Goal: Information Seeking & Learning: Learn about a topic

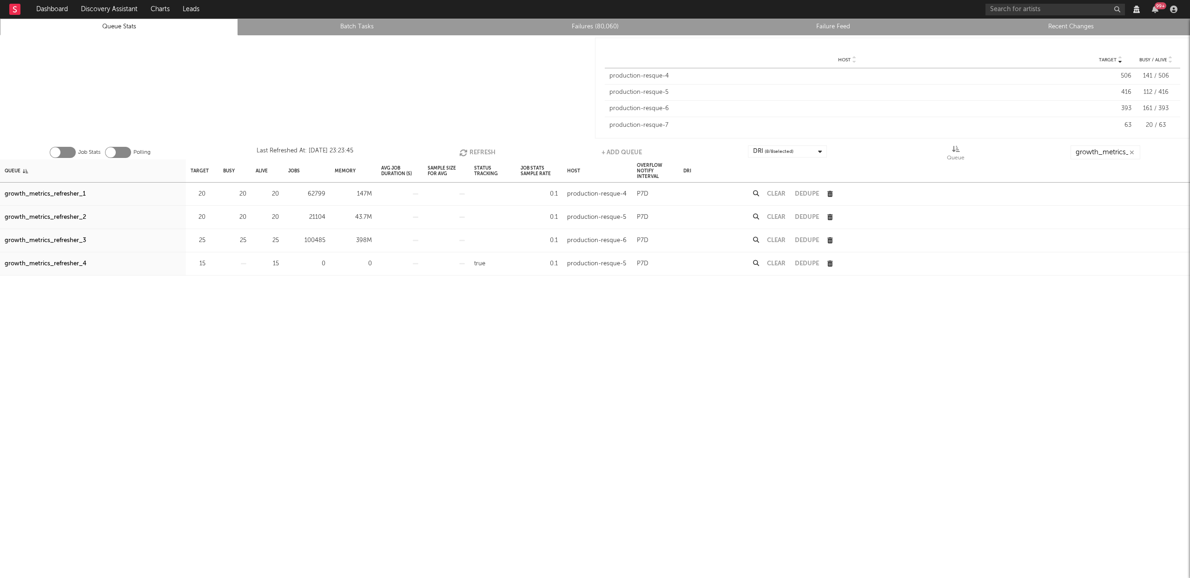
click at [467, 152] on icon "button" at bounding box center [464, 153] width 10 height 8
click at [61, 192] on div "growth_metrics_refresher_1" at bounding box center [45, 194] width 81 height 11
click at [58, 218] on div "growth_metrics_refresher_2" at bounding box center [45, 217] width 81 height 11
click at [59, 238] on div "growth_metrics_refresher_3" at bounding box center [45, 240] width 81 height 11
click at [210, 193] on icon "button" at bounding box center [211, 194] width 6 height 6
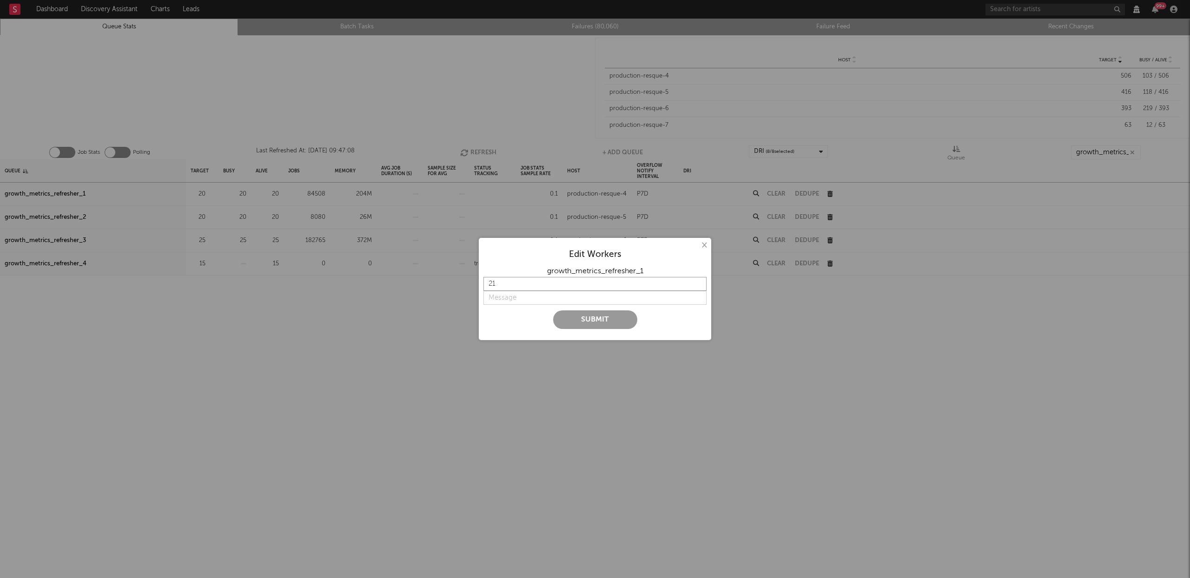
click at [697, 282] on input "21" at bounding box center [594, 284] width 223 height 14
click at [697, 282] on input "22" at bounding box center [594, 284] width 223 height 14
click at [697, 282] on input "23" at bounding box center [594, 284] width 223 height 14
click at [697, 282] on input "24" at bounding box center [594, 284] width 223 height 14
type input "25"
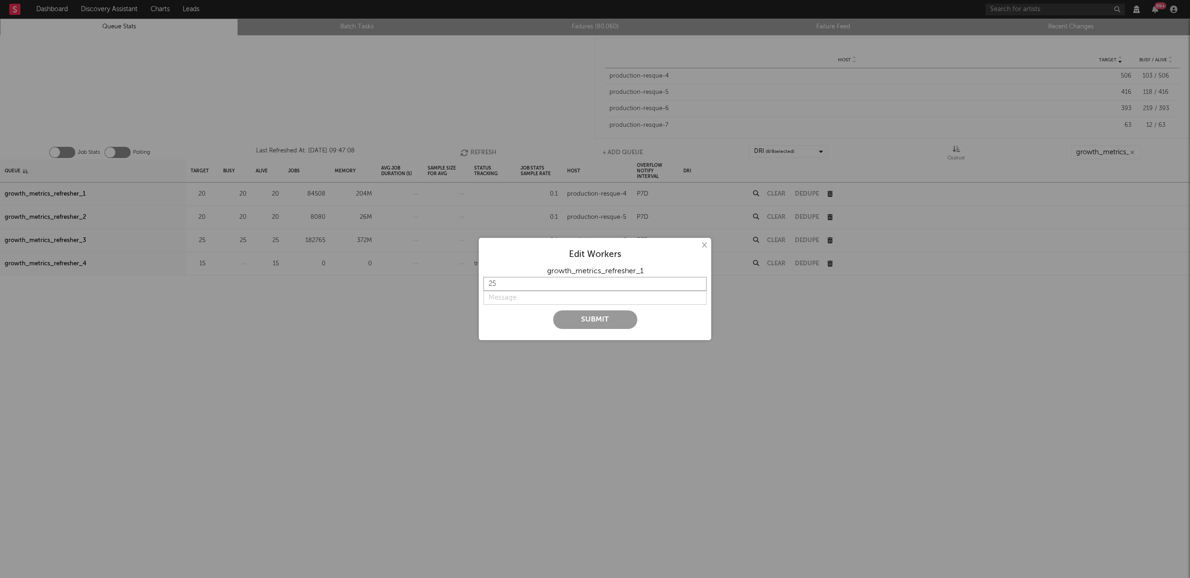
click at [697, 282] on input "25" at bounding box center [594, 284] width 223 height 14
click at [525, 300] on input "string" at bounding box center [594, 298] width 223 height 14
type input "try higher concurrency"
click at [588, 320] on button "Submit" at bounding box center [595, 320] width 84 height 19
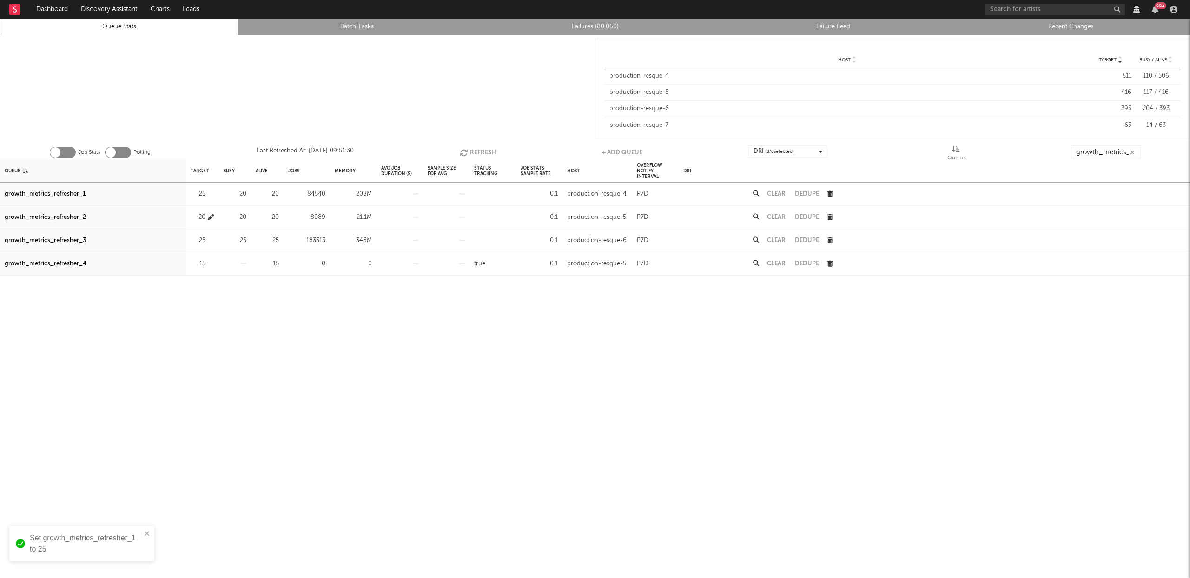
click at [213, 216] on icon "button" at bounding box center [211, 217] width 6 height 6
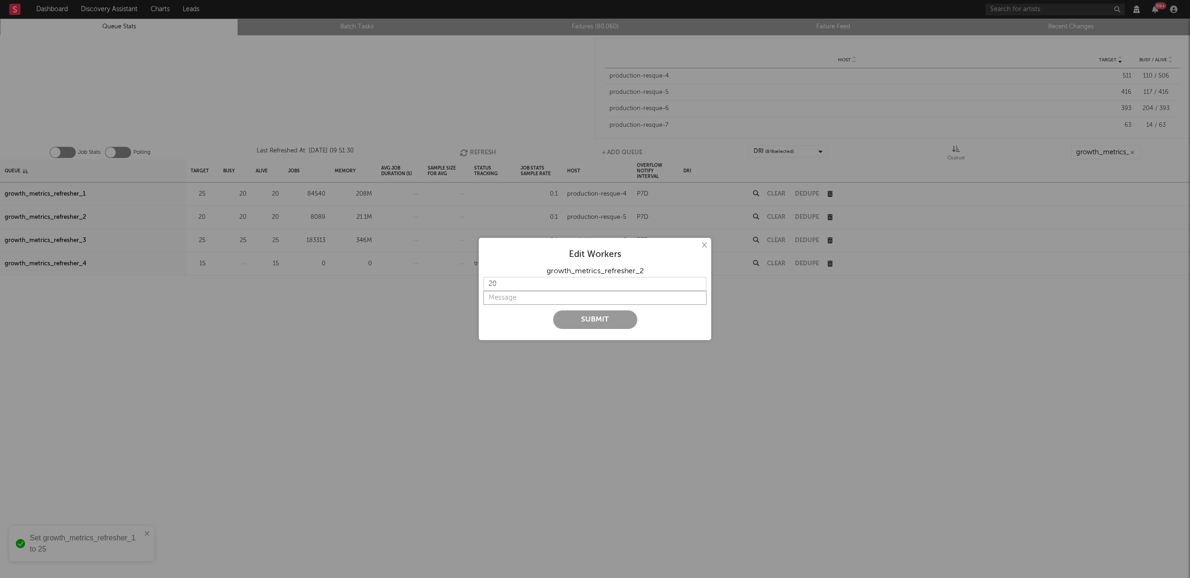
click at [523, 299] on input "string" at bounding box center [594, 298] width 223 height 14
click at [522, 287] on input "20" at bounding box center [594, 284] width 223 height 14
type input "25"
click at [513, 299] on input "string" at bounding box center [594, 298] width 223 height 14
paste input "try higher concurrency"
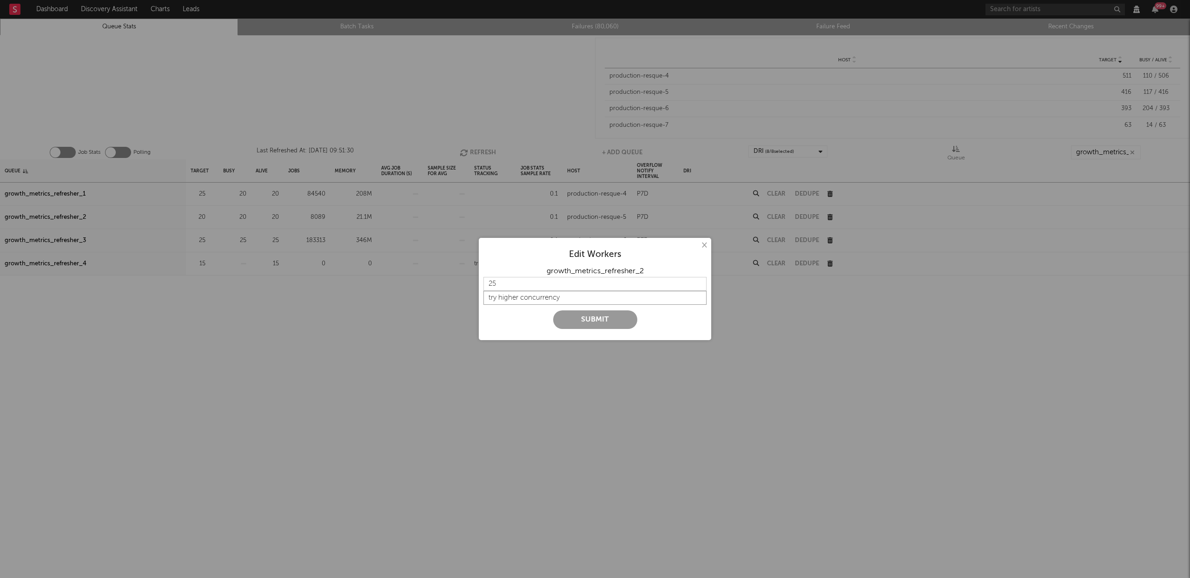
type input "try higher concurrency"
click at [614, 318] on button "Submit" at bounding box center [595, 320] width 84 height 19
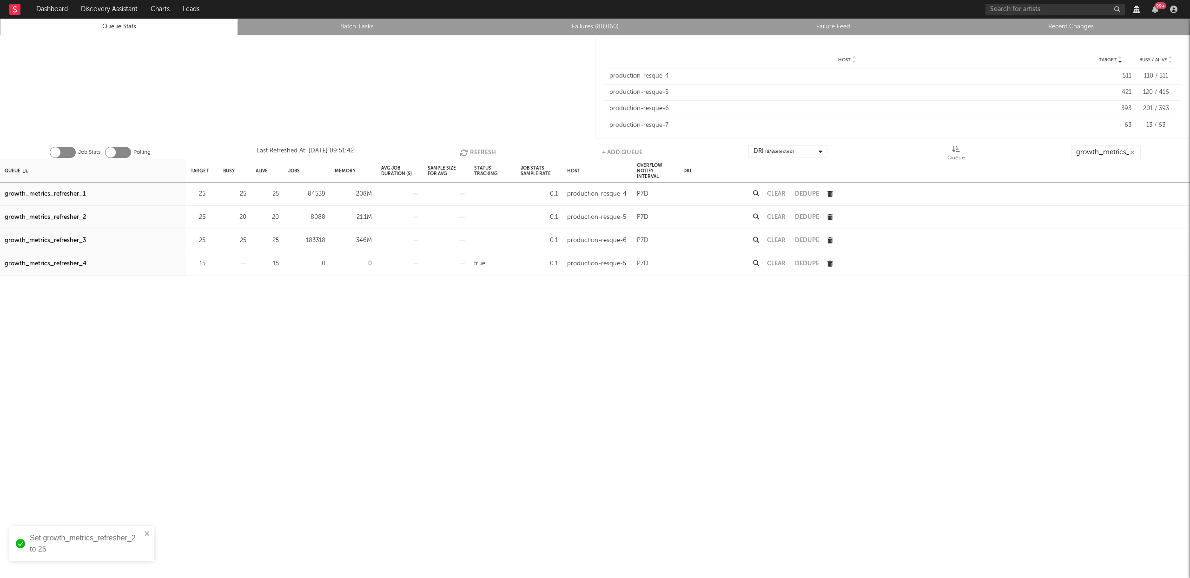
click at [483, 152] on button "Refresh" at bounding box center [478, 153] width 36 height 14
click at [493, 148] on button "Refresh" at bounding box center [478, 153] width 36 height 14
click at [60, 238] on div "growth_metrics_refresher_3" at bounding box center [45, 240] width 81 height 11
click at [209, 239] on icon "button" at bounding box center [211, 241] width 6 height 6
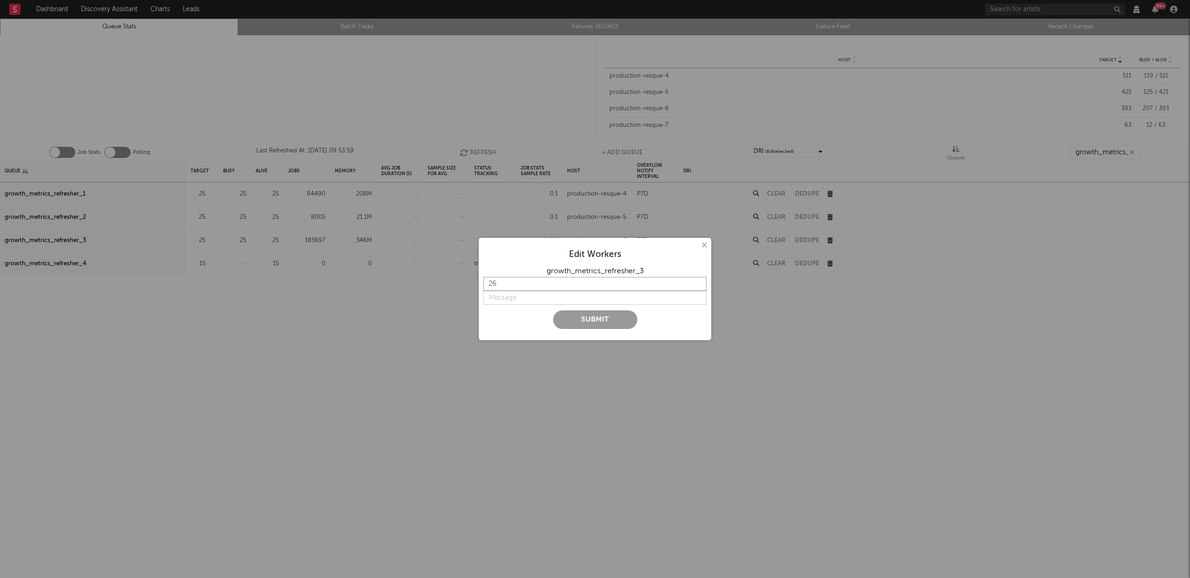
click at [697, 282] on input "26" at bounding box center [594, 284] width 223 height 14
click at [697, 282] on input "27" at bounding box center [594, 284] width 223 height 14
click at [697, 282] on input "28" at bounding box center [594, 284] width 223 height 14
click at [697, 282] on input "29" at bounding box center [594, 284] width 223 height 14
type input "30"
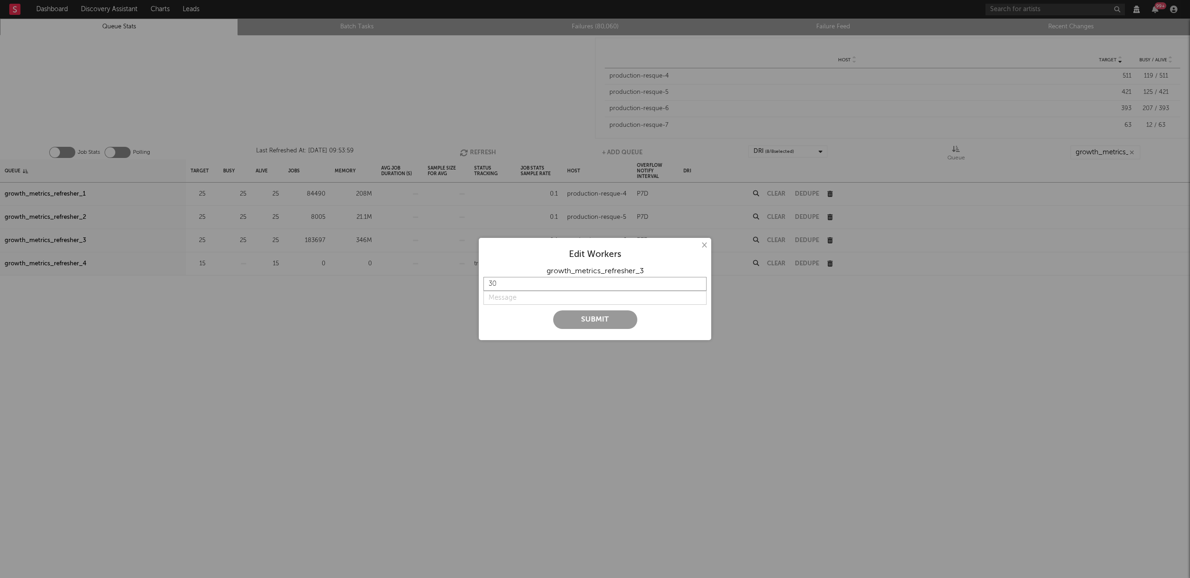
click at [697, 282] on input "30" at bounding box center [594, 284] width 223 height 14
click at [533, 301] on input "string" at bounding box center [594, 298] width 223 height 14
type input "o"
type input "higher concurrency"
click at [596, 317] on button "Submit" at bounding box center [595, 320] width 84 height 19
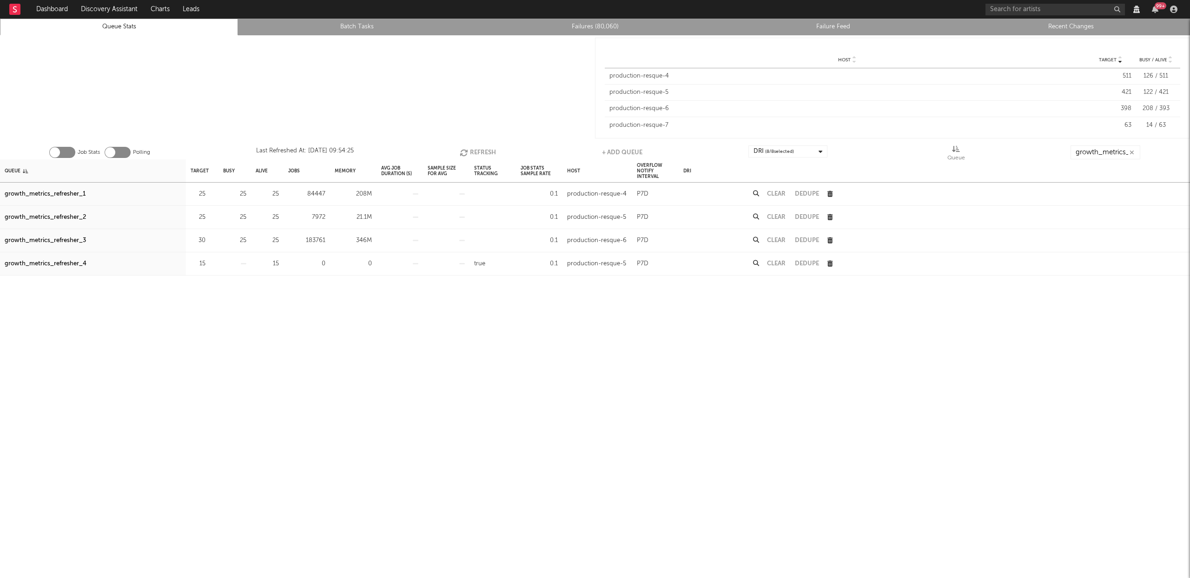
click at [483, 151] on button "Refresh" at bounding box center [478, 153] width 36 height 14
click at [15, 171] on div "Queue" at bounding box center [13, 171] width 16 height 20
click at [211, 238] on icon "button" at bounding box center [211, 241] width 6 height 6
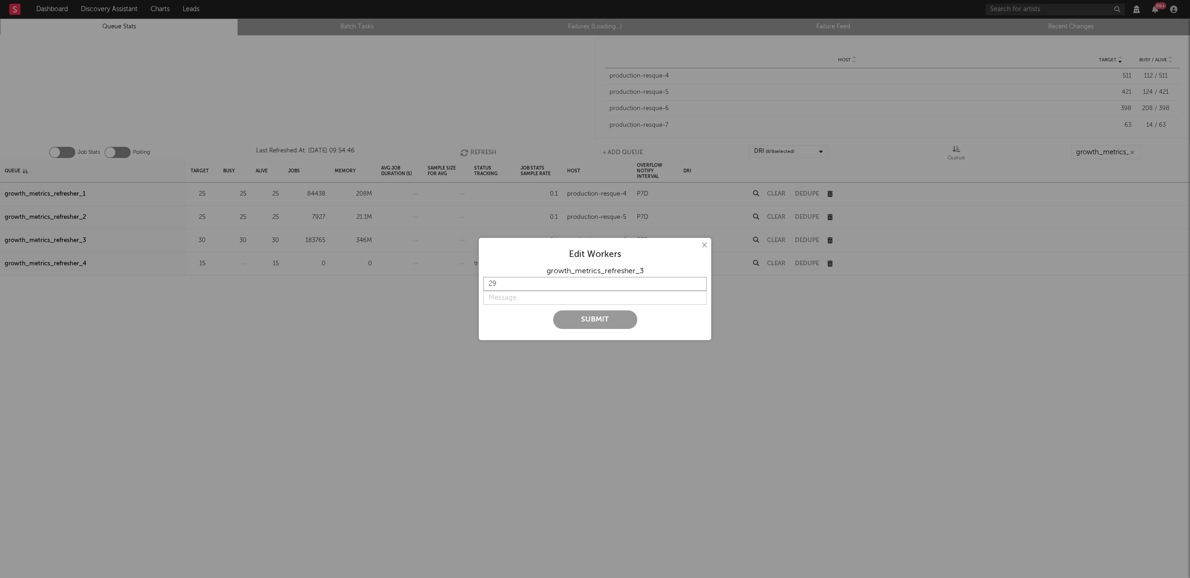
click at [698, 286] on input "29" at bounding box center [594, 284] width 223 height 14
click at [698, 286] on input "28" at bounding box center [594, 284] width 223 height 14
click at [698, 286] on input "27" at bounding box center [594, 284] width 223 height 14
click at [698, 286] on input "26" at bounding box center [594, 284] width 223 height 14
click at [698, 286] on input "25" at bounding box center [594, 284] width 223 height 14
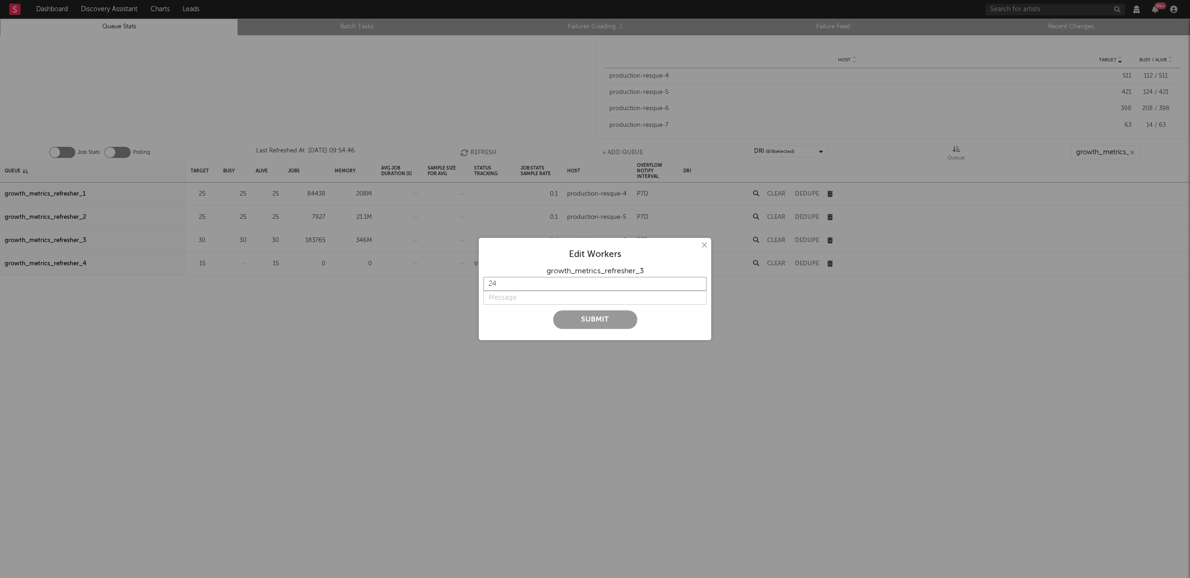
click at [698, 286] on input "24" at bounding box center [594, 284] width 223 height 14
type input "25"
click at [699, 282] on input "25" at bounding box center [594, 284] width 223 height 14
click at [524, 303] on input "string" at bounding box center [594, 298] width 223 height 14
type input "b"
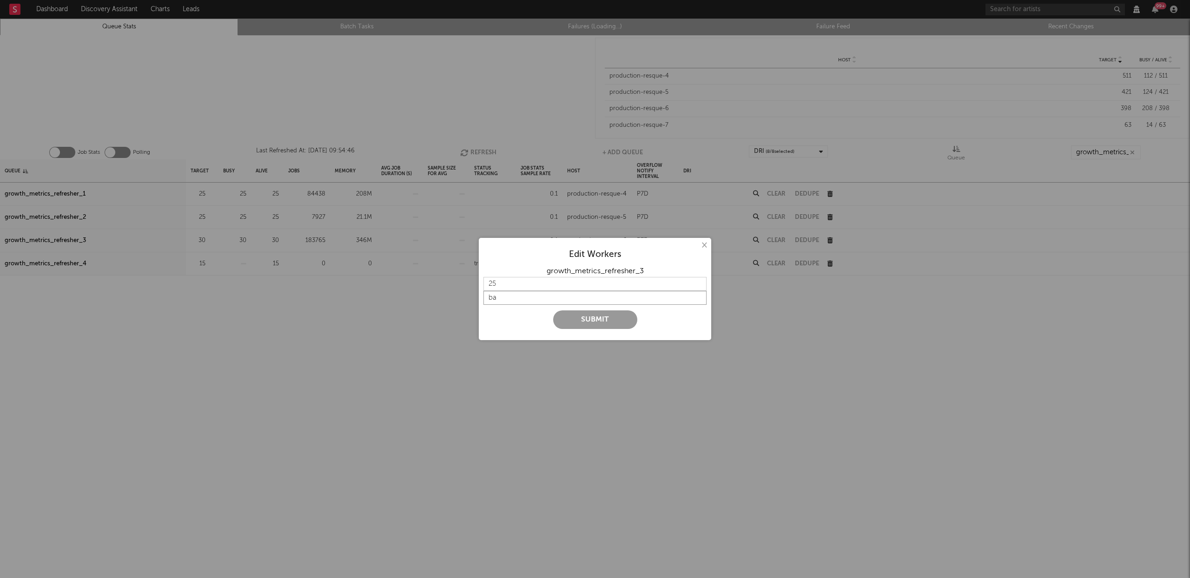
type input "b"
type input "a"
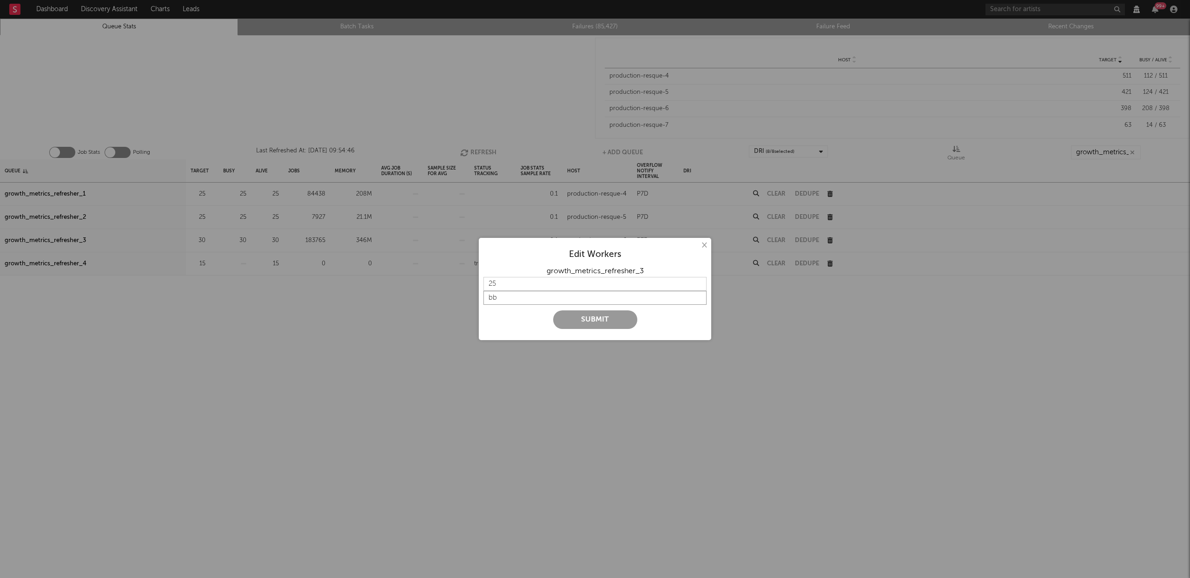
type input "b"
type input "a"
type input "back to 25"
click at [596, 320] on button "Submit" at bounding box center [595, 320] width 84 height 19
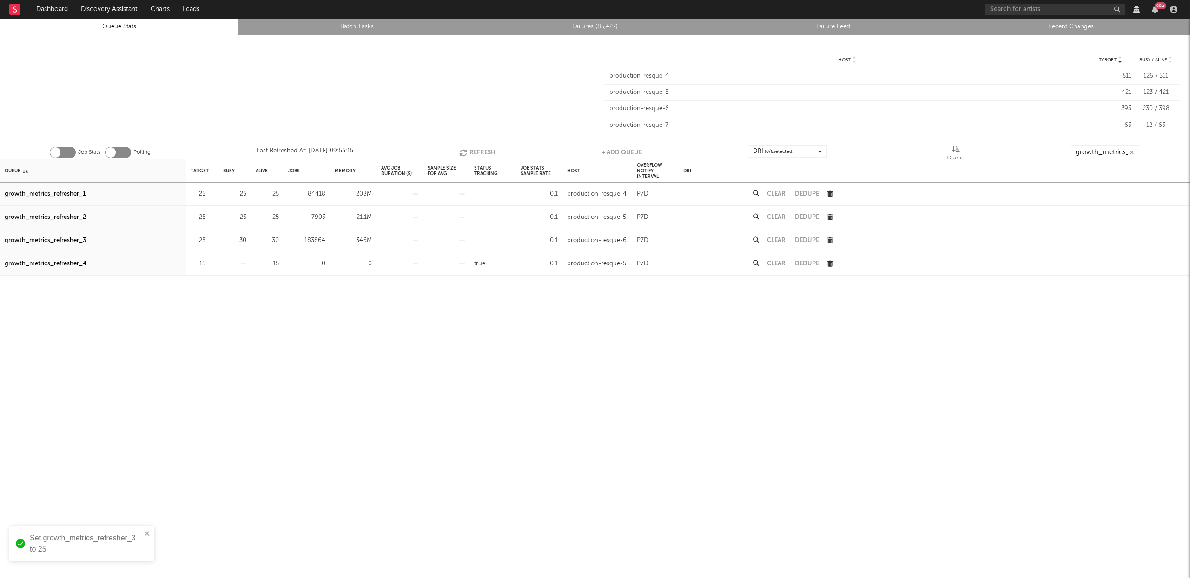
click at [468, 147] on button "Refresh" at bounding box center [477, 153] width 36 height 14
click at [490, 153] on button "Refresh" at bounding box center [478, 153] width 36 height 14
click at [473, 150] on button "Refresh" at bounding box center [478, 153] width 36 height 14
click at [474, 146] on button "Refresh" at bounding box center [478, 153] width 36 height 14
click at [482, 146] on button "Refresh" at bounding box center [478, 153] width 36 height 14
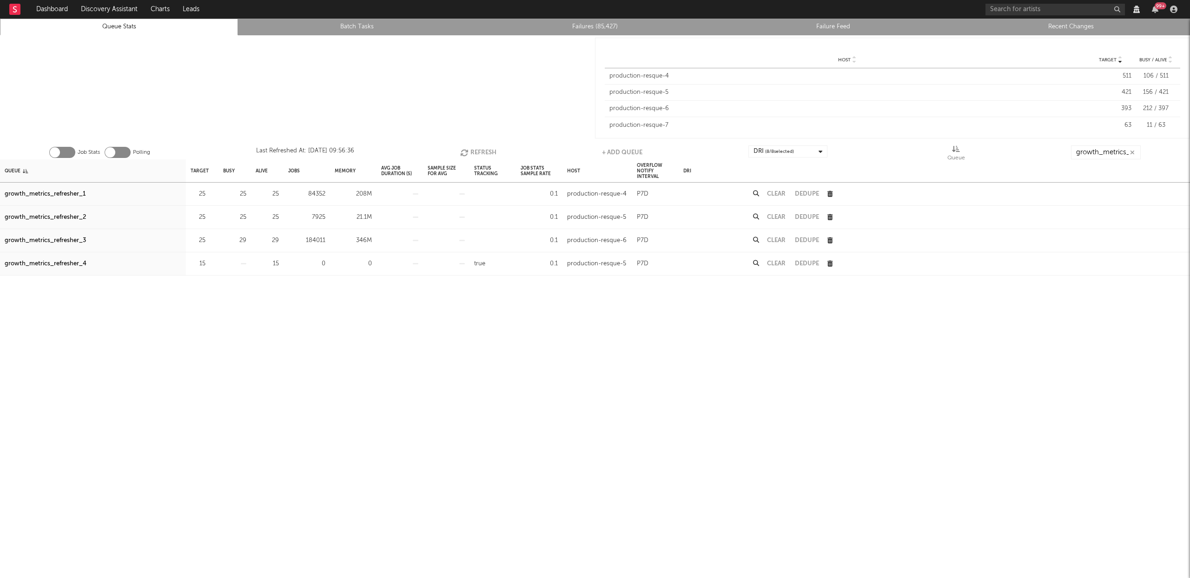
click at [485, 149] on button "Refresh" at bounding box center [478, 153] width 36 height 14
click at [486, 152] on button "Refresh" at bounding box center [478, 153] width 36 height 14
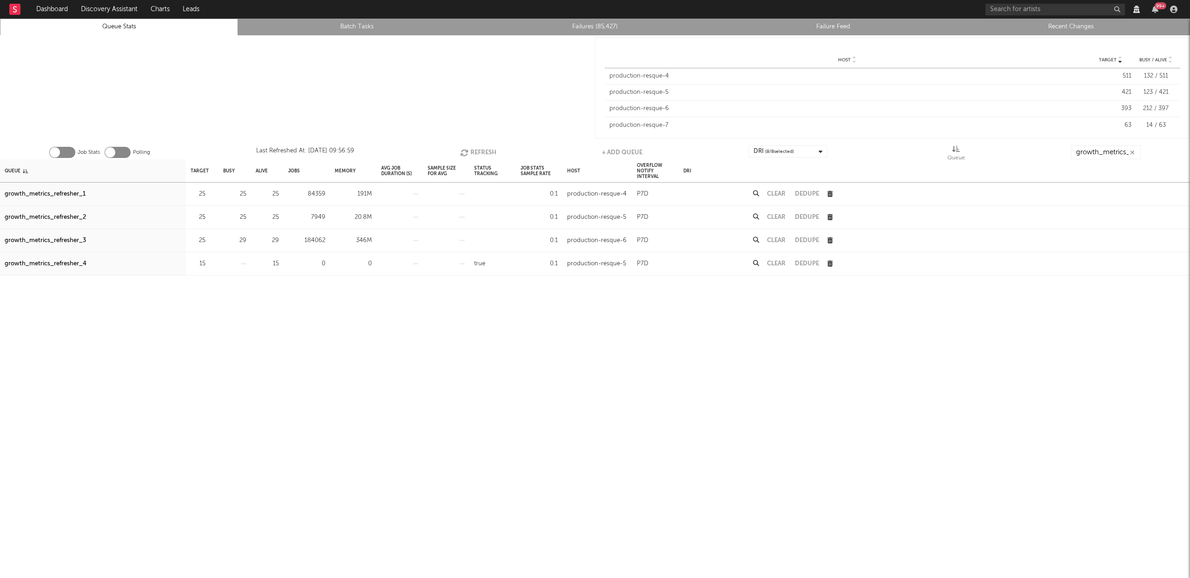
click at [480, 152] on button "Refresh" at bounding box center [478, 153] width 36 height 14
click at [483, 148] on button "Refresh" at bounding box center [478, 153] width 36 height 14
click at [494, 152] on button "Refresh" at bounding box center [477, 153] width 36 height 14
click at [487, 151] on button "Refresh" at bounding box center [477, 153] width 36 height 14
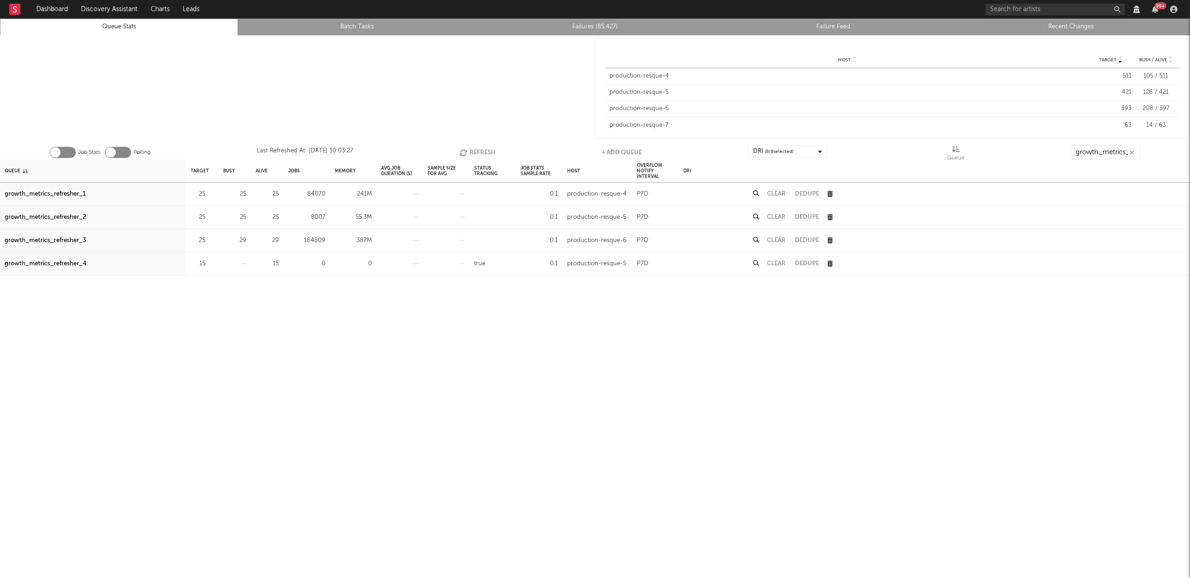
click at [474, 155] on button "Refresh" at bounding box center [477, 153] width 36 height 14
click at [779, 239] on button "Clear" at bounding box center [776, 241] width 19 height 6
click at [471, 152] on button "Refresh" at bounding box center [477, 153] width 36 height 14
click at [477, 151] on button "Refresh" at bounding box center [478, 153] width 36 height 14
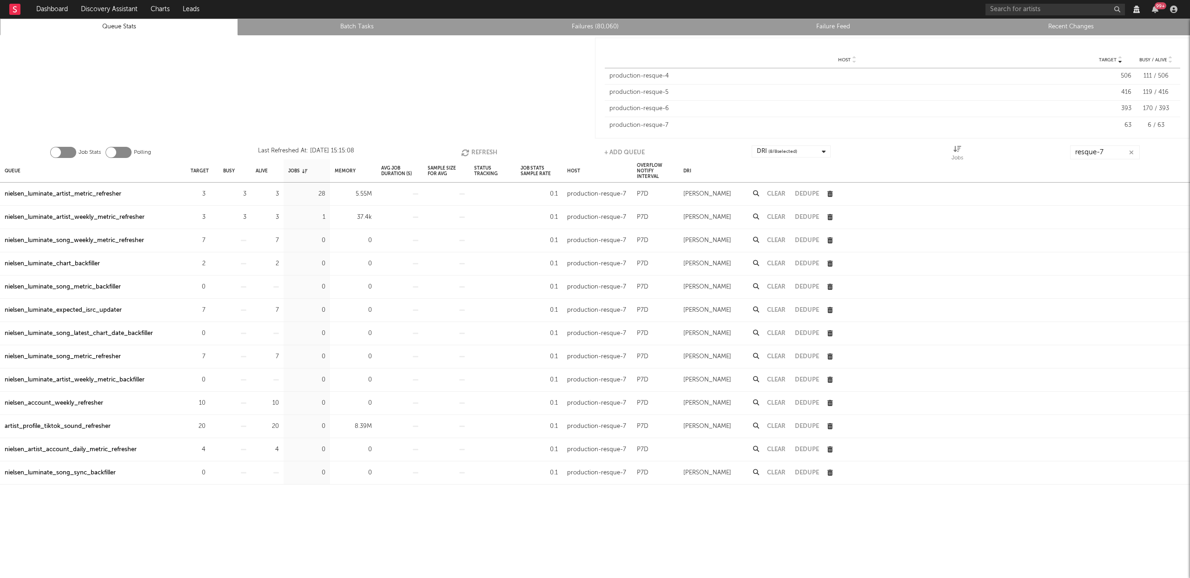
click at [480, 152] on button "Refresh" at bounding box center [479, 153] width 36 height 14
click at [1118, 156] on input "resque-7" at bounding box center [1105, 153] width 70 height 14
click at [1118, 156] on input "resque-7" at bounding box center [1106, 153] width 70 height 14
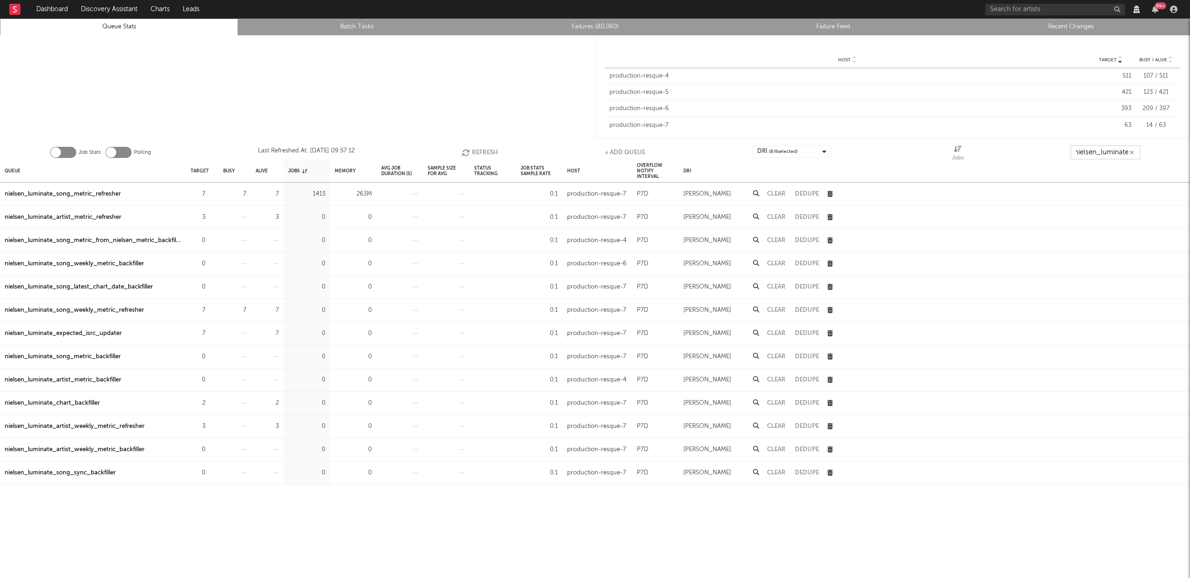
click at [481, 152] on button "Refresh" at bounding box center [480, 153] width 36 height 14
type input "nielsen_luminate"
click at [68, 193] on div "nielsen_luminate_song_metric_refresher" at bounding box center [63, 194] width 116 height 11
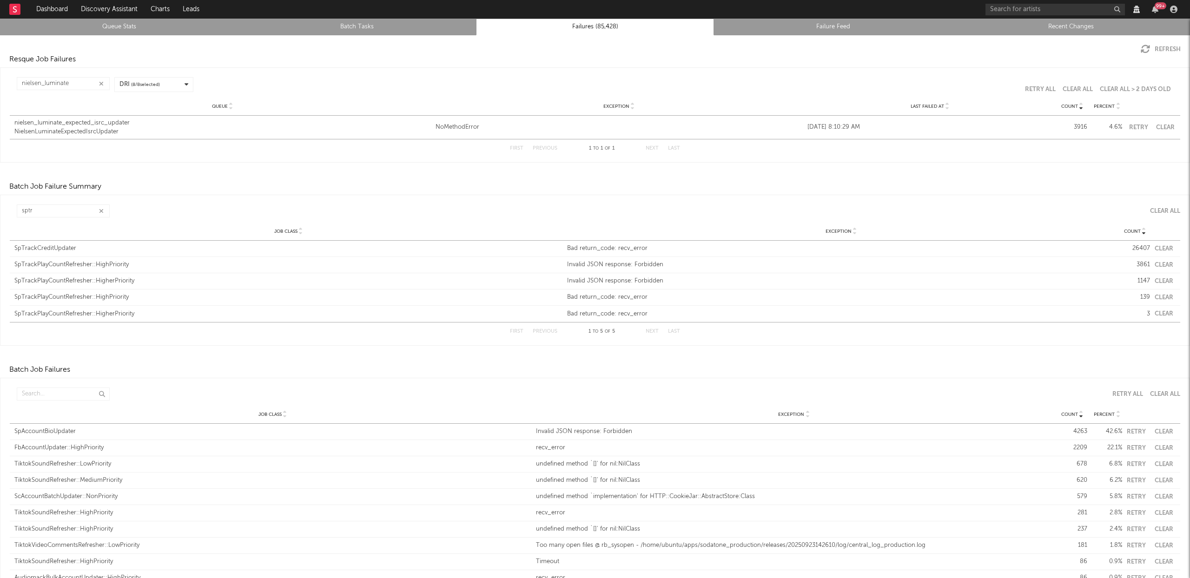
click at [98, 83] on button "button" at bounding box center [101, 83] width 7 height 9
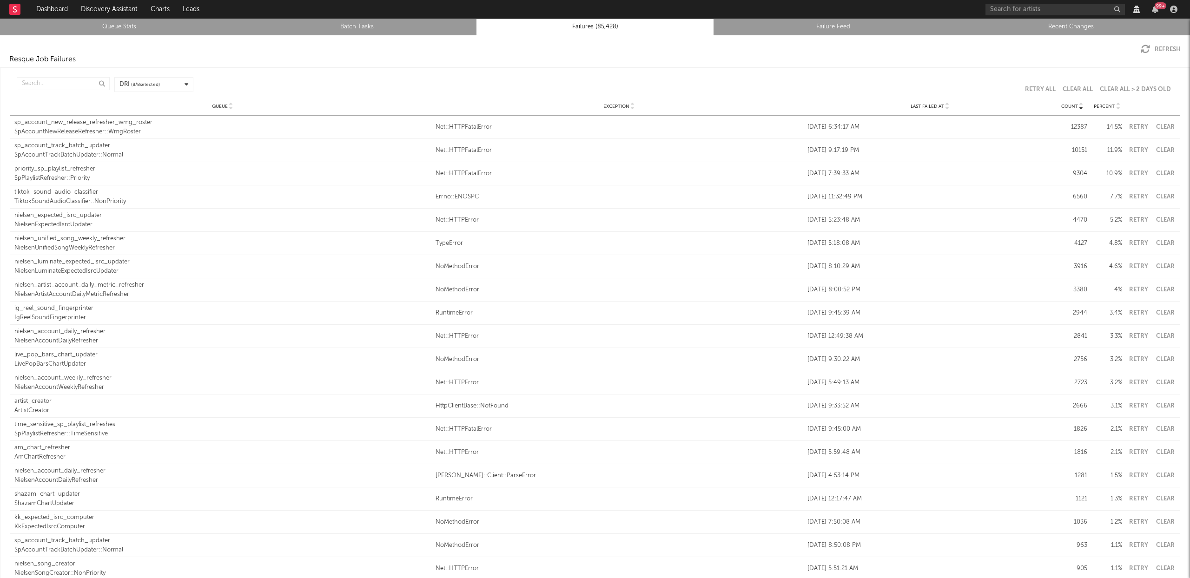
click at [1160, 126] on button "Clear" at bounding box center [1165, 127] width 21 height 6
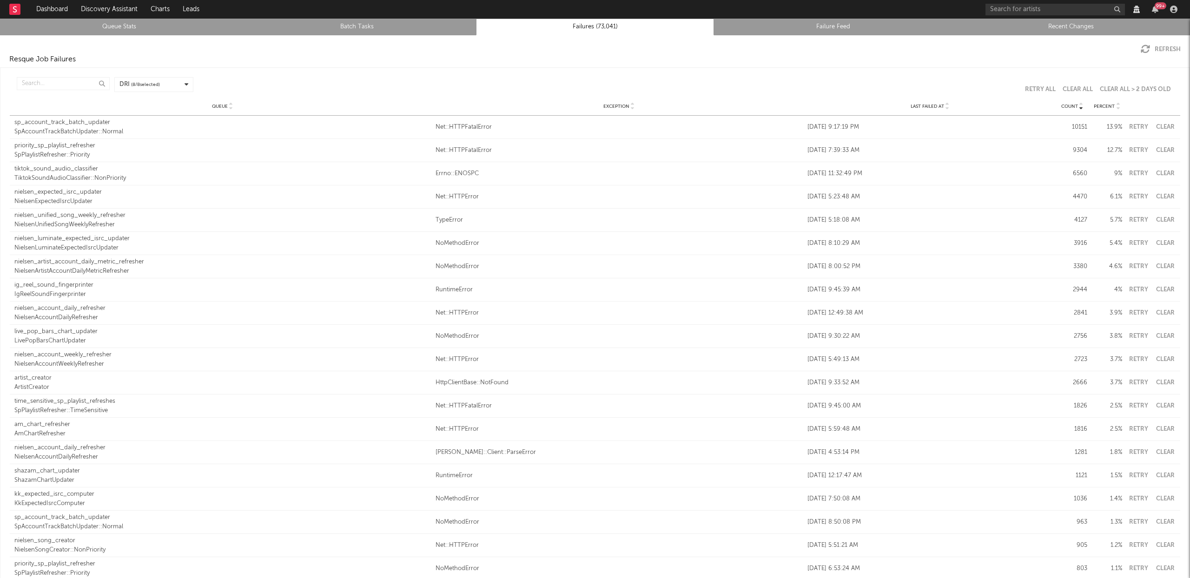
click at [1165, 173] on button "Clear" at bounding box center [1165, 174] width 21 height 6
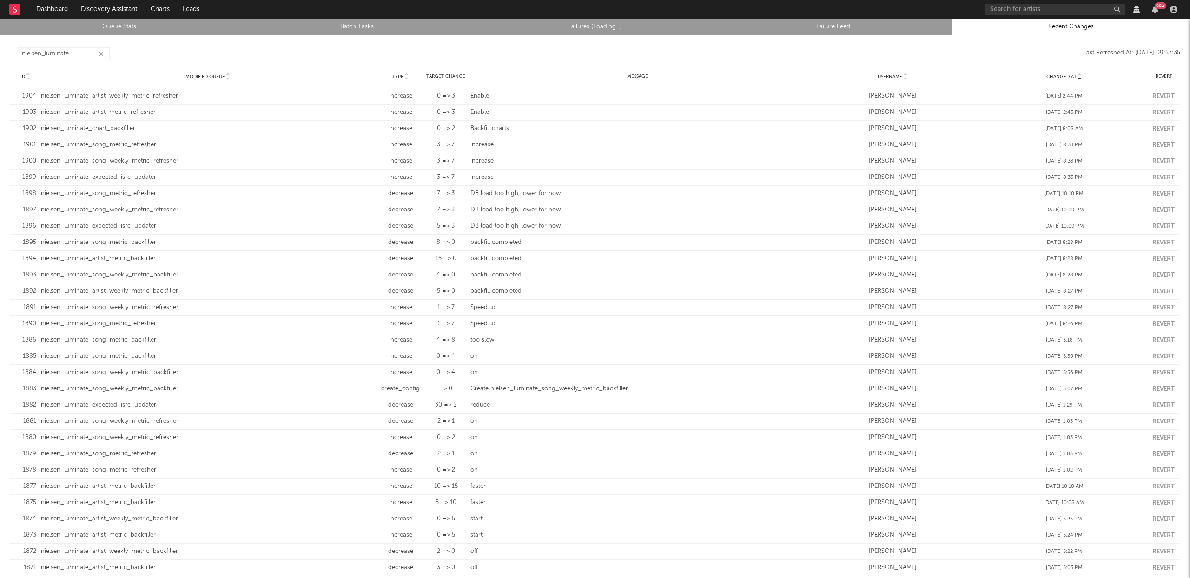
click at [99, 53] on icon "button" at bounding box center [101, 54] width 5 height 6
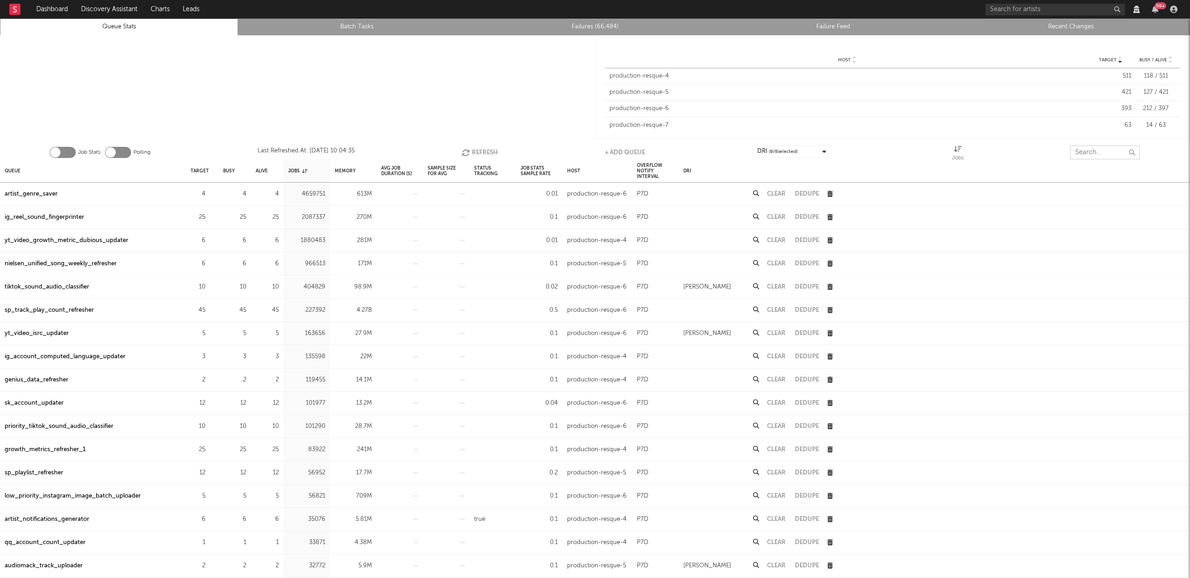
click at [1100, 155] on input "text" at bounding box center [1105, 153] width 70 height 14
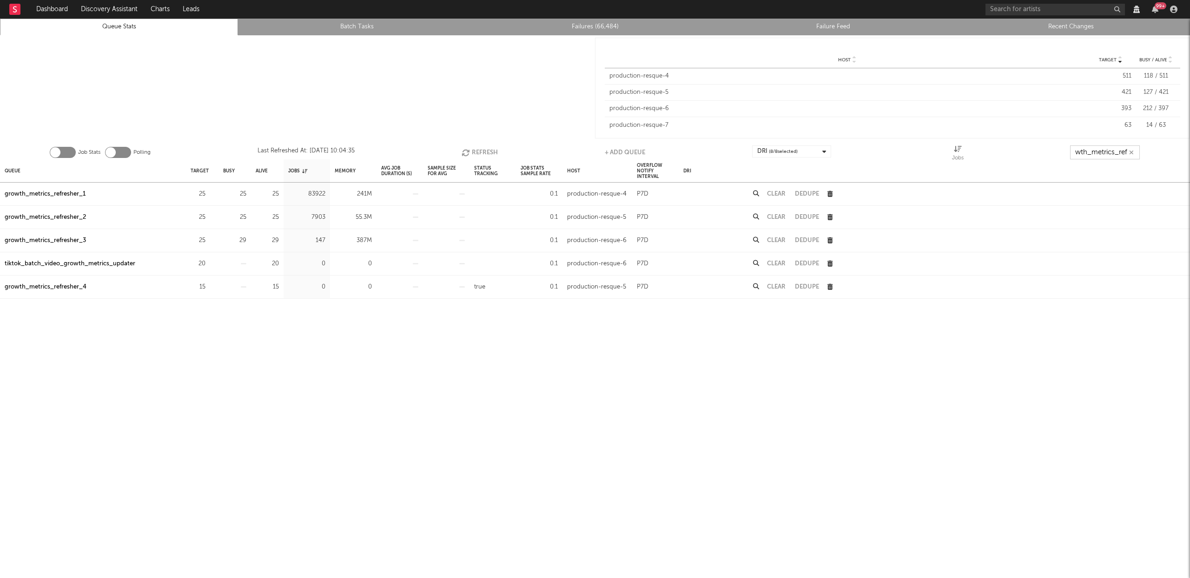
scroll to position [0, 17]
type input "growth_metrics_refre"
click at [21, 172] on div "Queue" at bounding box center [93, 170] width 186 height 23
click at [20, 172] on div "Queue" at bounding box center [13, 171] width 16 height 20
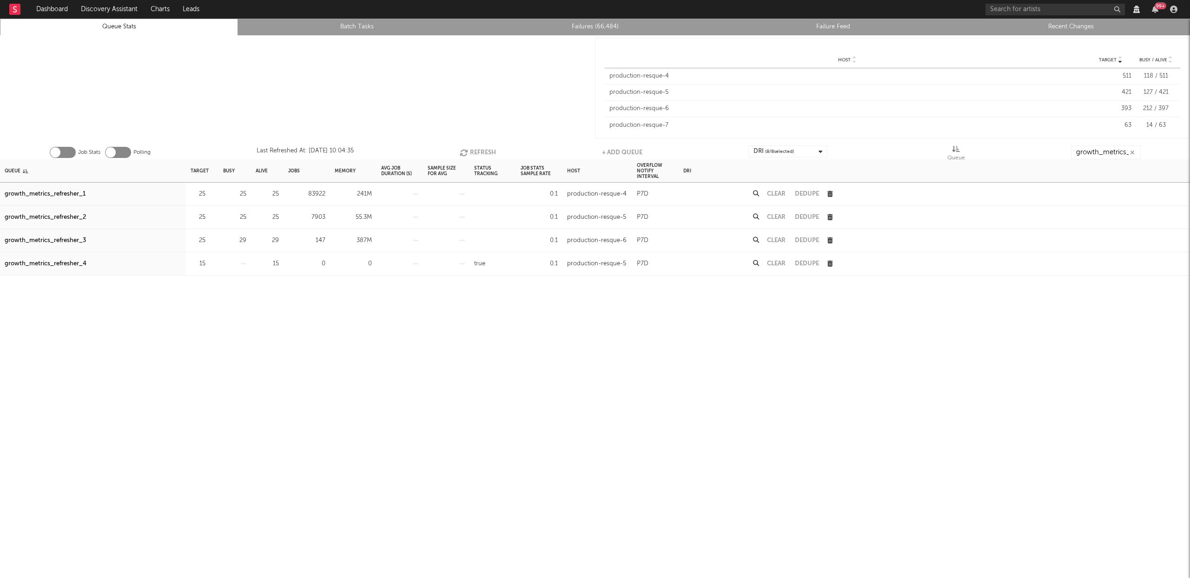
click at [481, 149] on button "Refresh" at bounding box center [478, 153] width 36 height 14
click at [473, 151] on button "Refresh" at bounding box center [478, 153] width 36 height 14
click at [471, 149] on button "Refresh" at bounding box center [477, 153] width 36 height 14
click at [470, 150] on button "Refresh" at bounding box center [478, 153] width 36 height 14
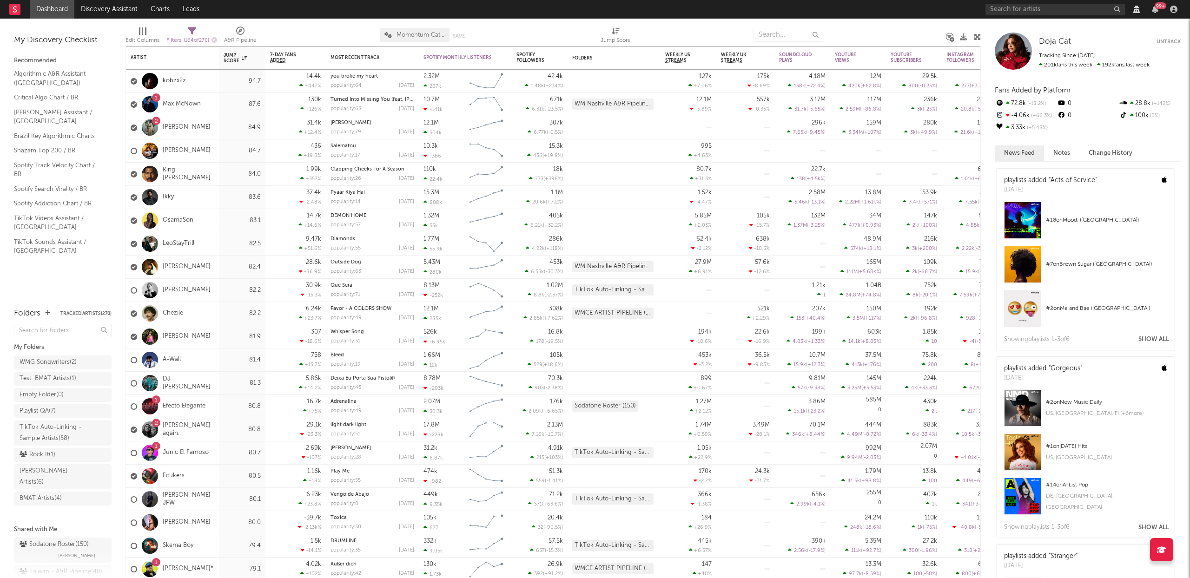
click at [169, 83] on link "kobzx2z" at bounding box center [174, 81] width 23 height 8
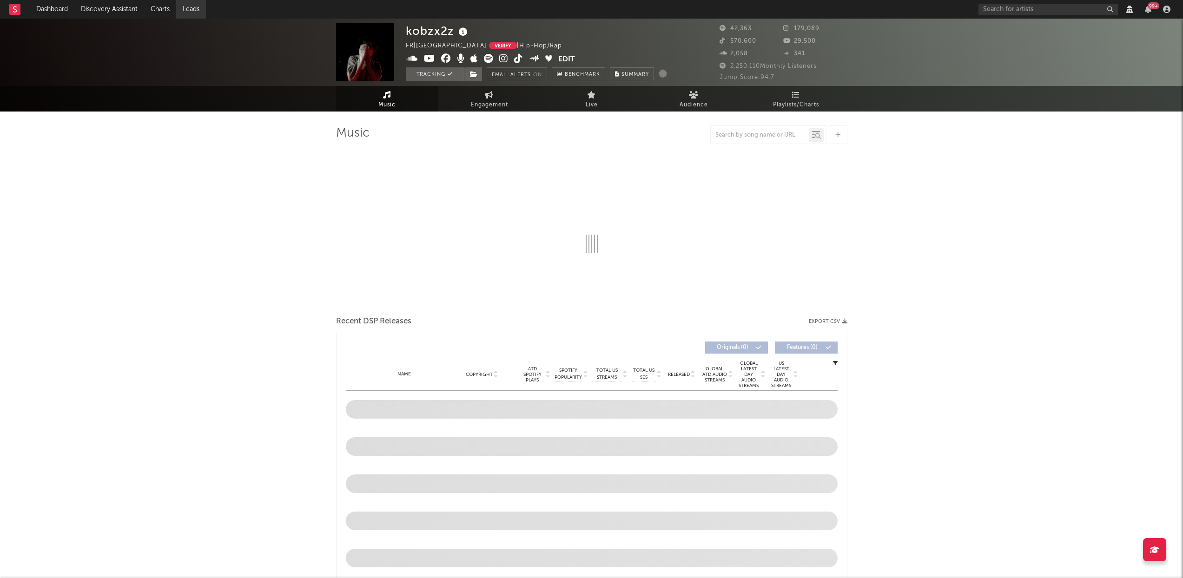
select select "View all"
select select "6m"
select select "View all"
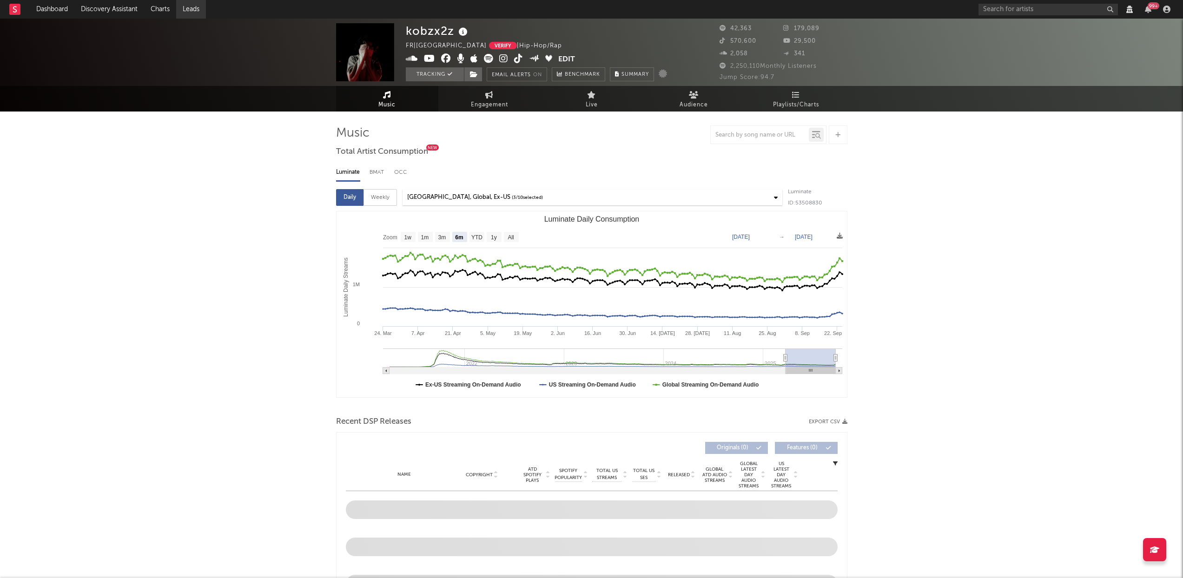
select select "View all"
select select "6m"
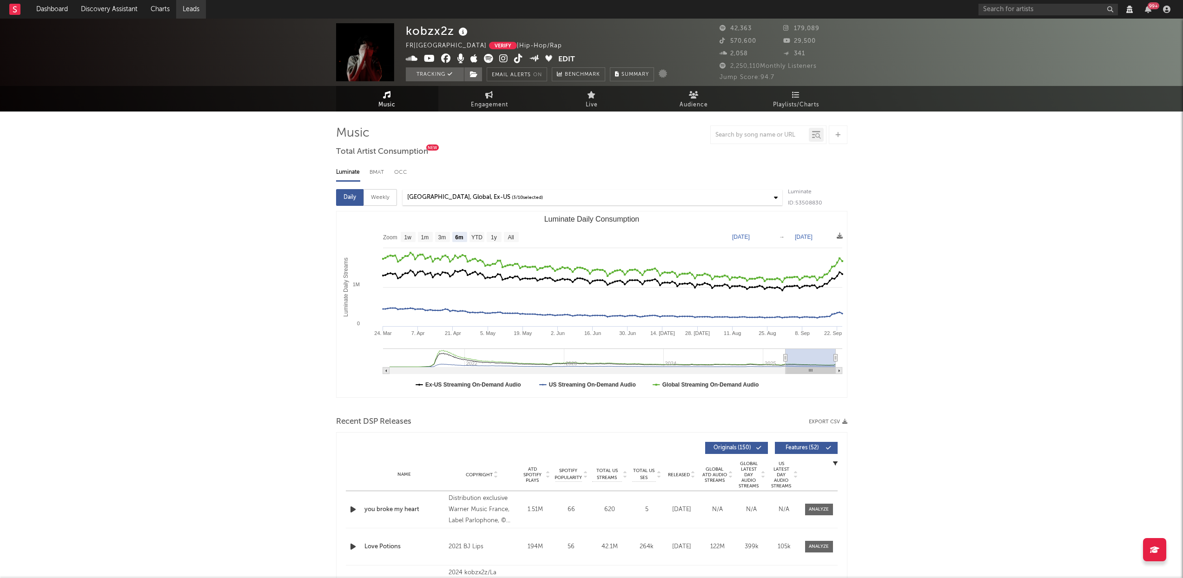
select select "View all"
select select "6m"
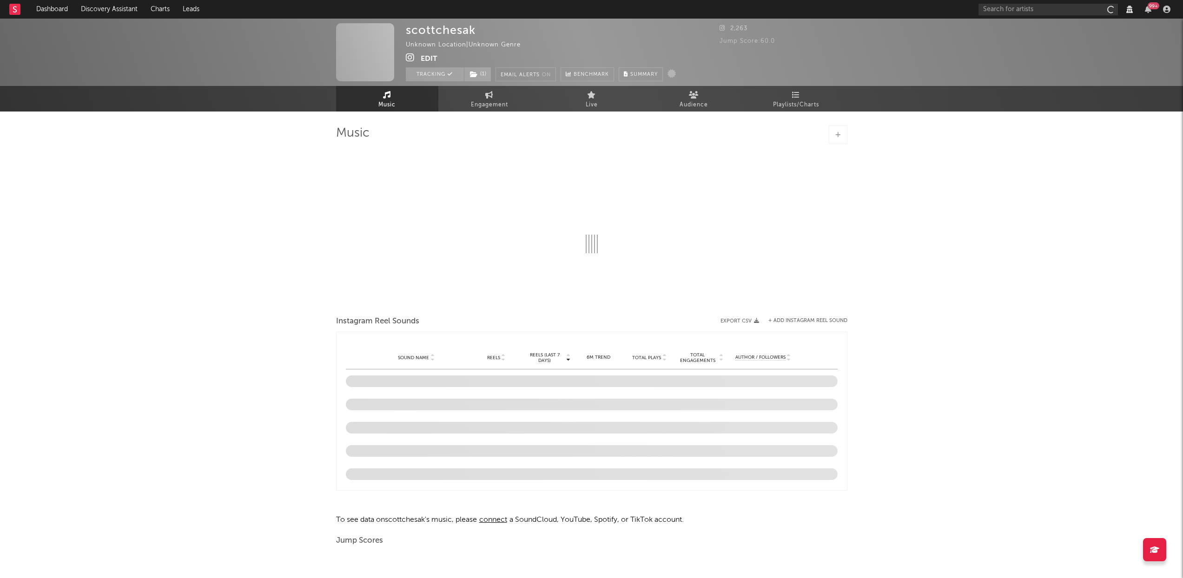
select select "View all"
click at [497, 102] on span "Engagement" at bounding box center [489, 104] width 37 height 11
select select "1w"
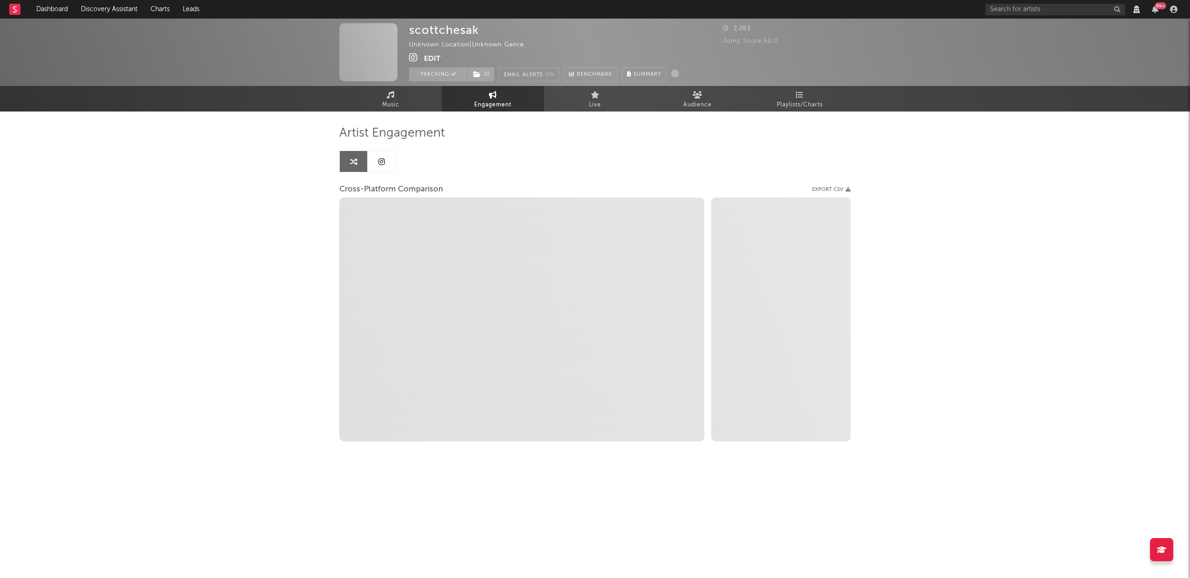
select select "1m"
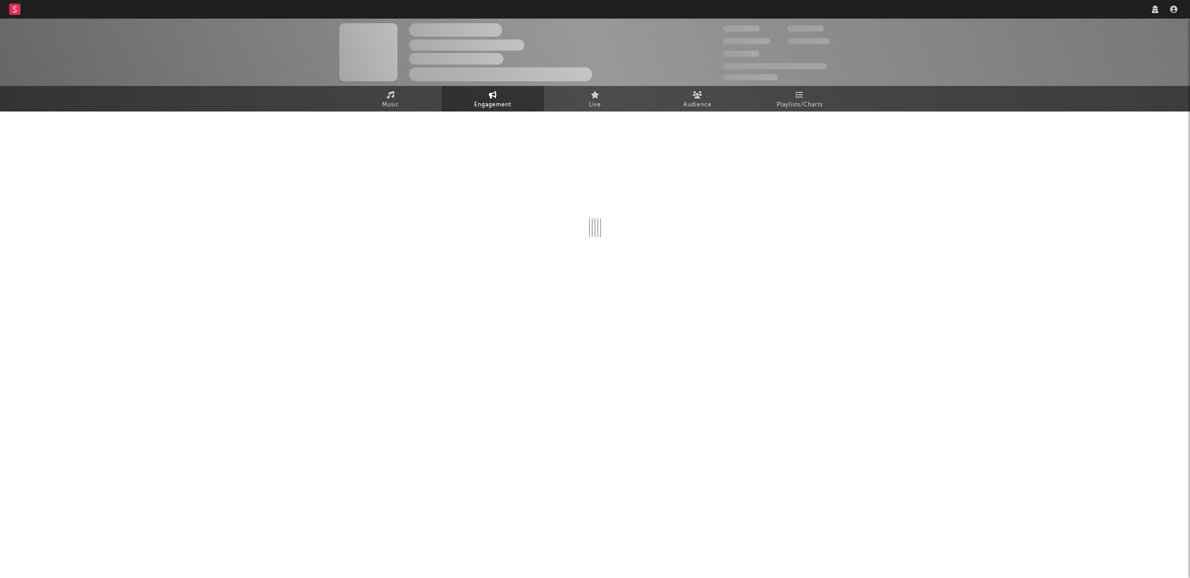
select select "1w"
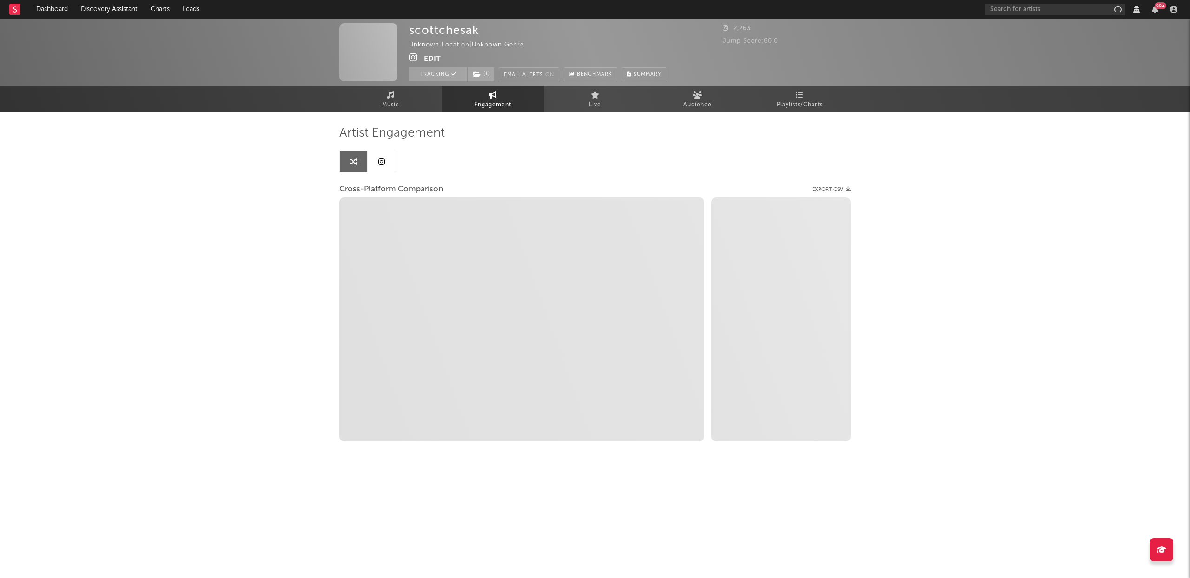
select select "1m"
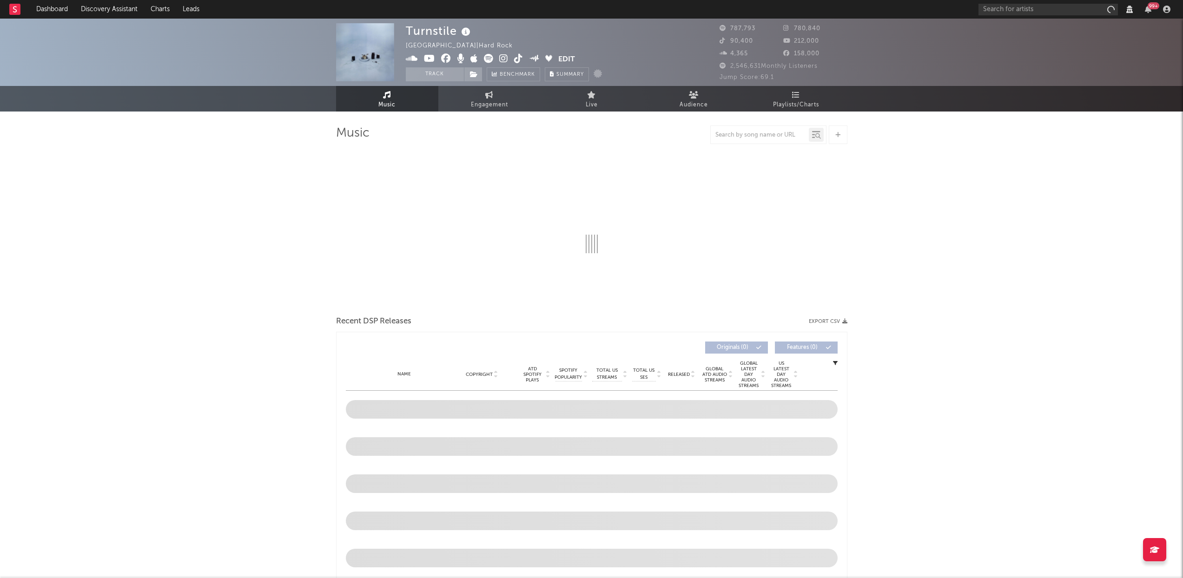
select select "View all"
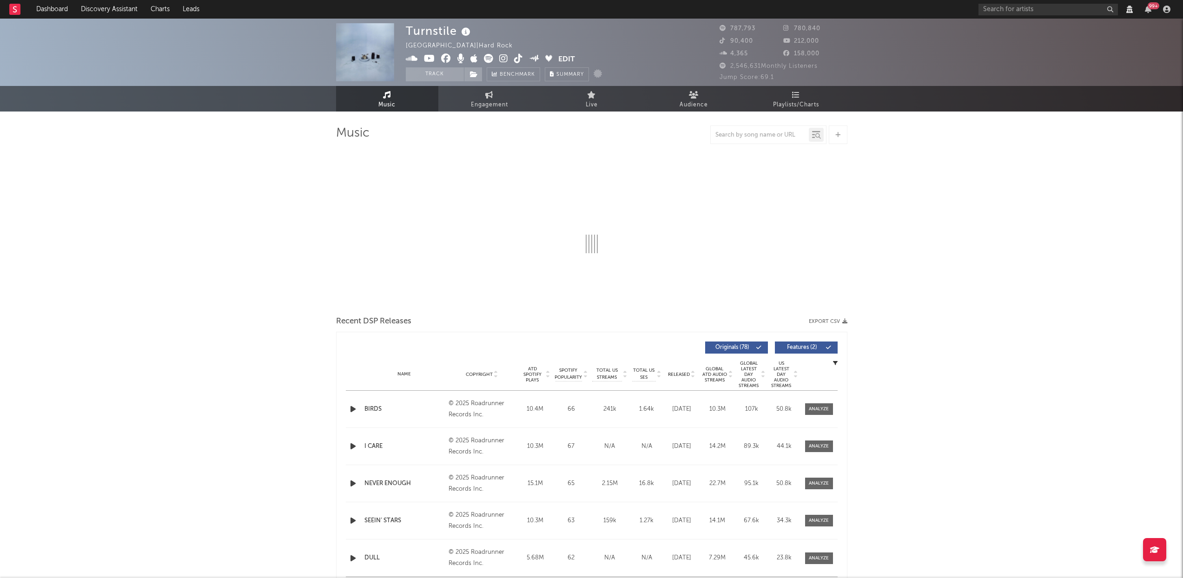
select select "View all"
select select "6m"
select select "View all"
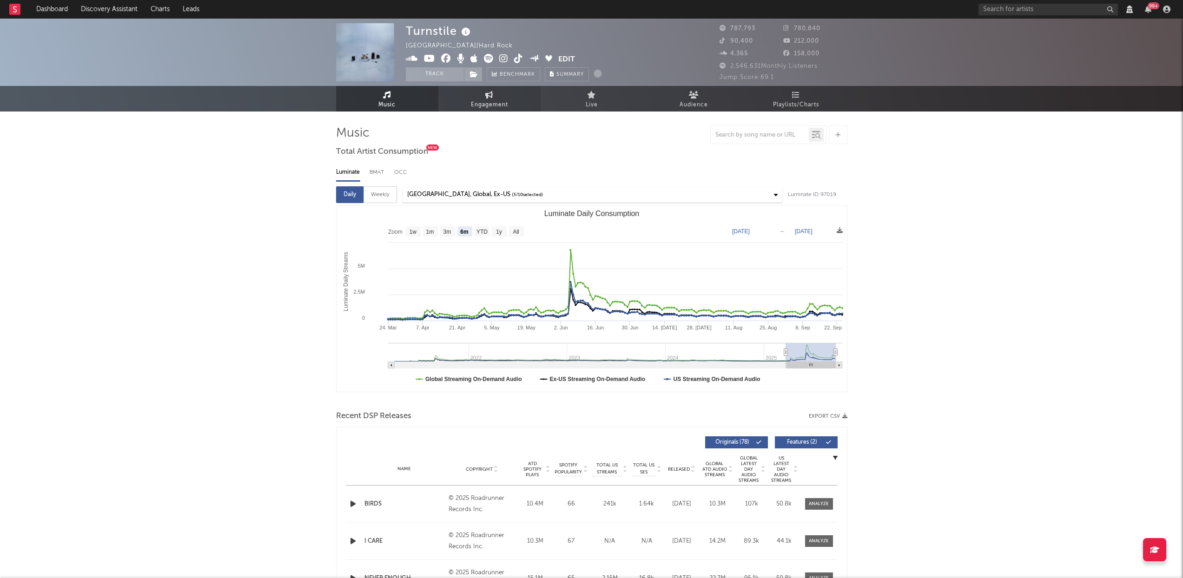
click at [492, 103] on span "Engagement" at bounding box center [489, 104] width 37 height 11
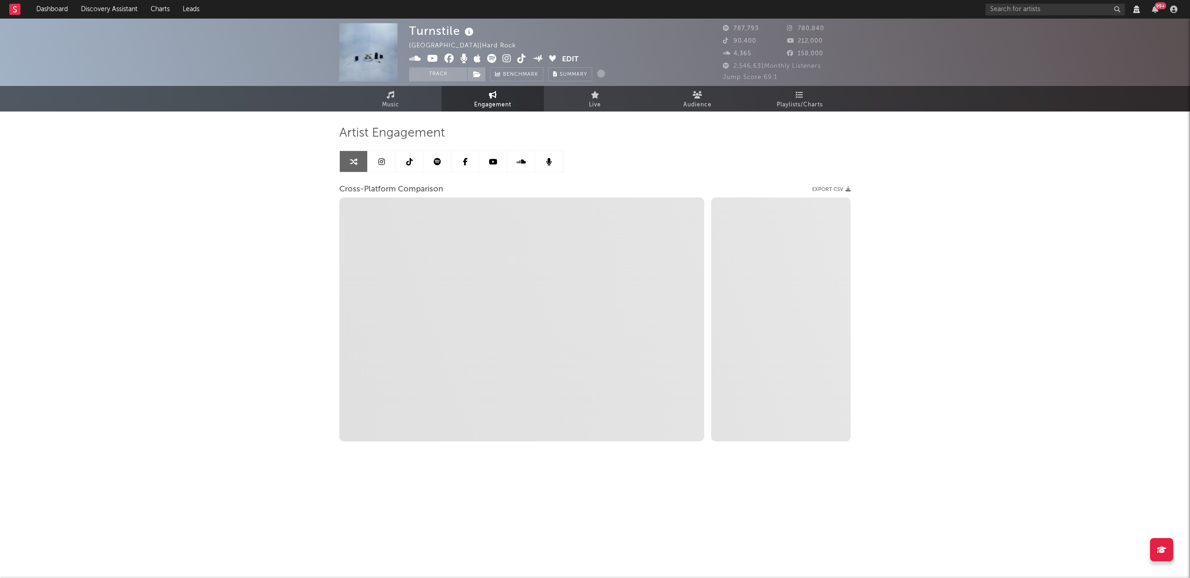
select select "1w"
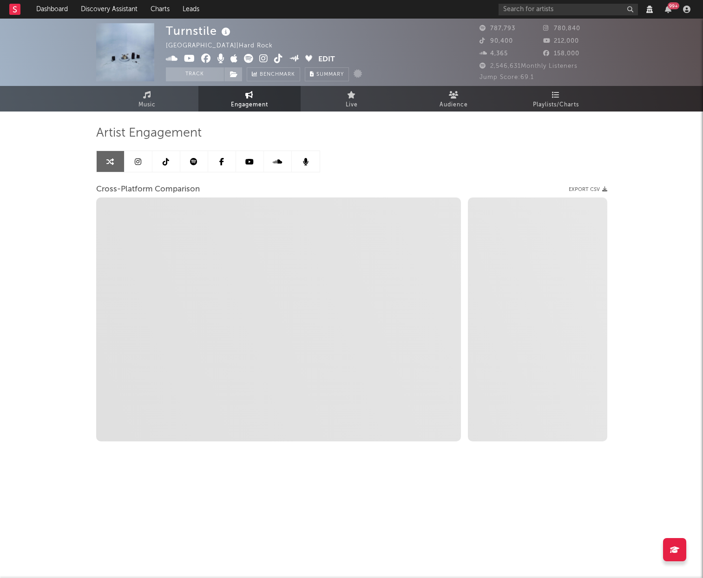
select select "1m"
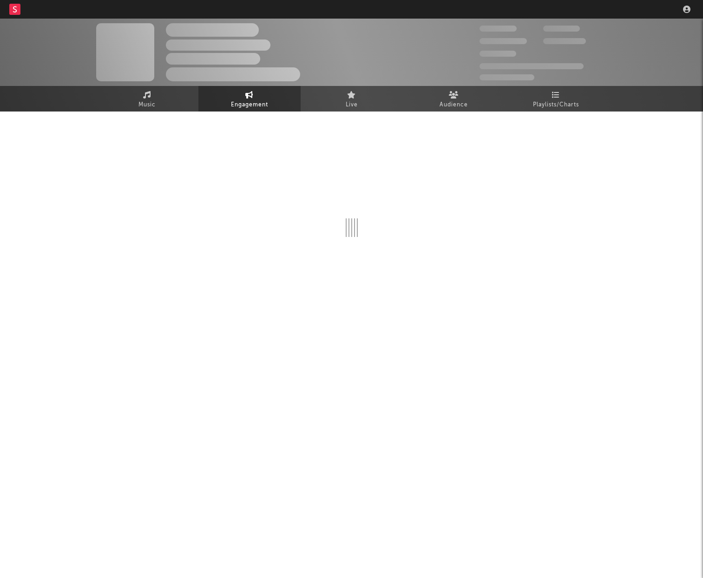
select select "1w"
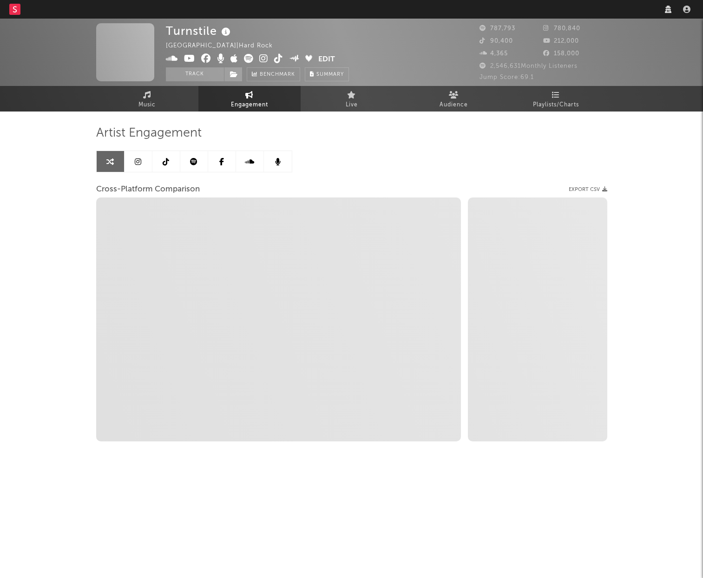
select select "1w"
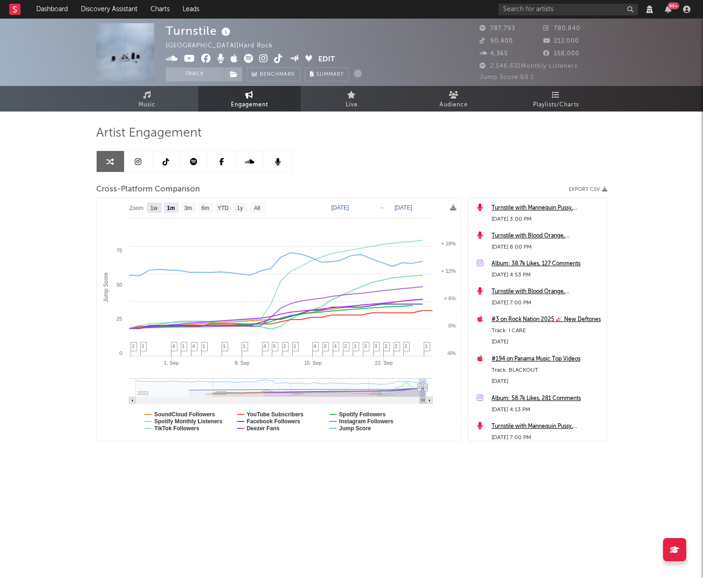
click at [153, 208] on text "1w" at bounding box center [153, 208] width 7 height 7
select select "1w"
type input "[DATE]"
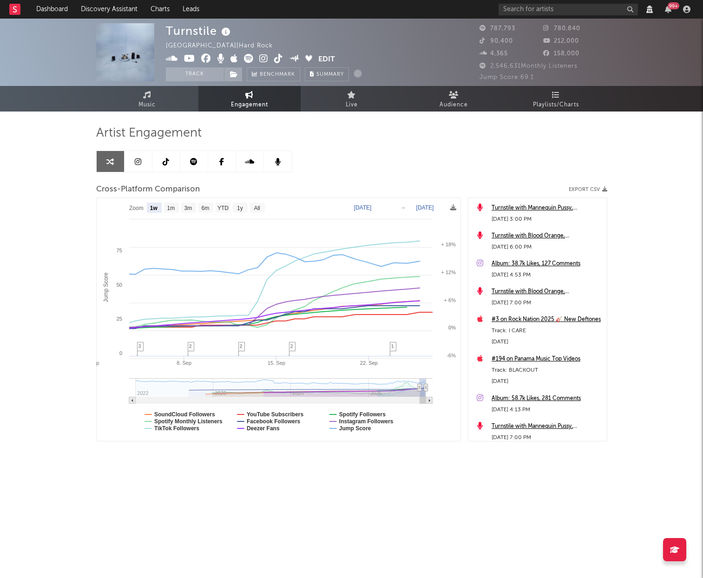
select select "1w"
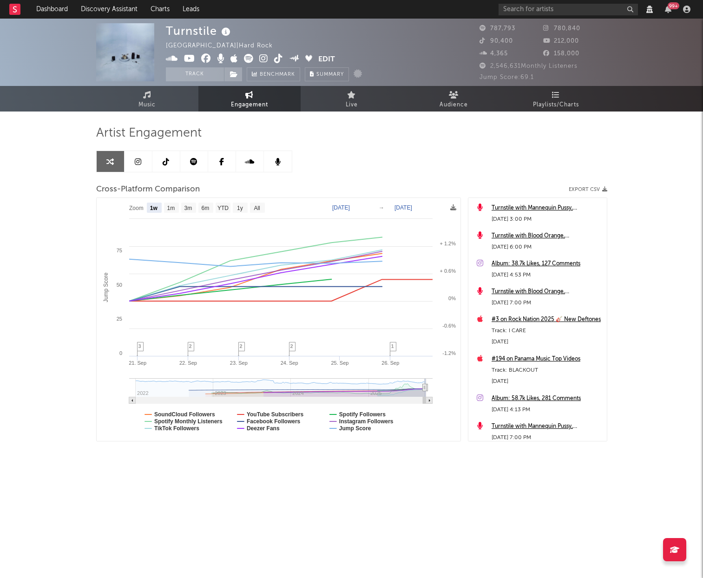
click at [66, 192] on div "Turnstile [GEOGRAPHIC_DATA] | Hard Rock Edit Track Benchmark Summary 787,793 78…" at bounding box center [351, 263] width 703 height 488
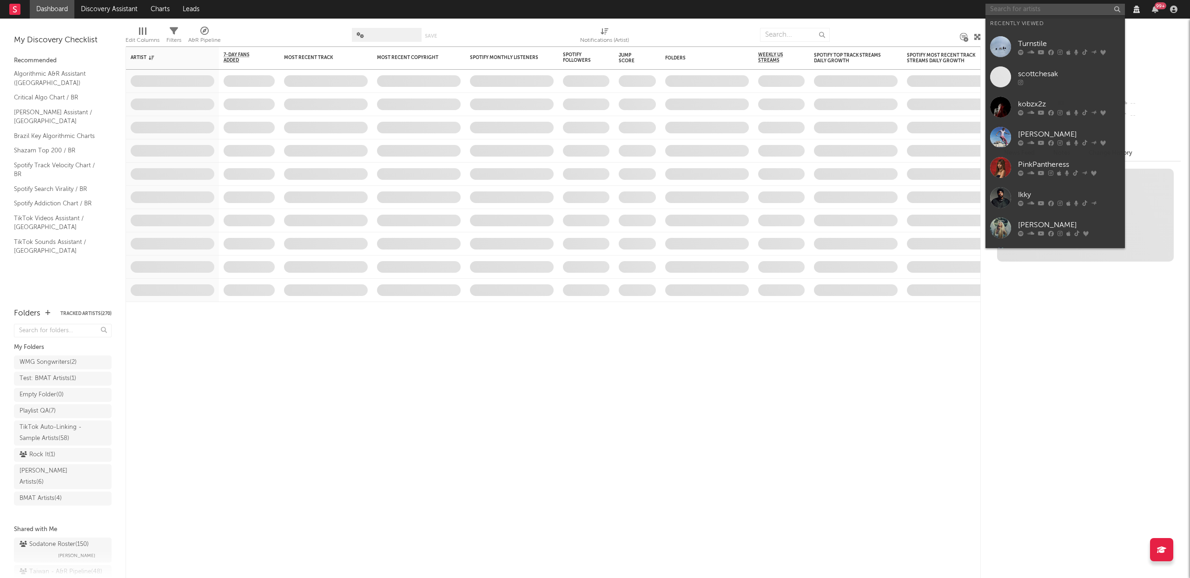
click at [1056, 8] on input "text" at bounding box center [1055, 10] width 139 height 12
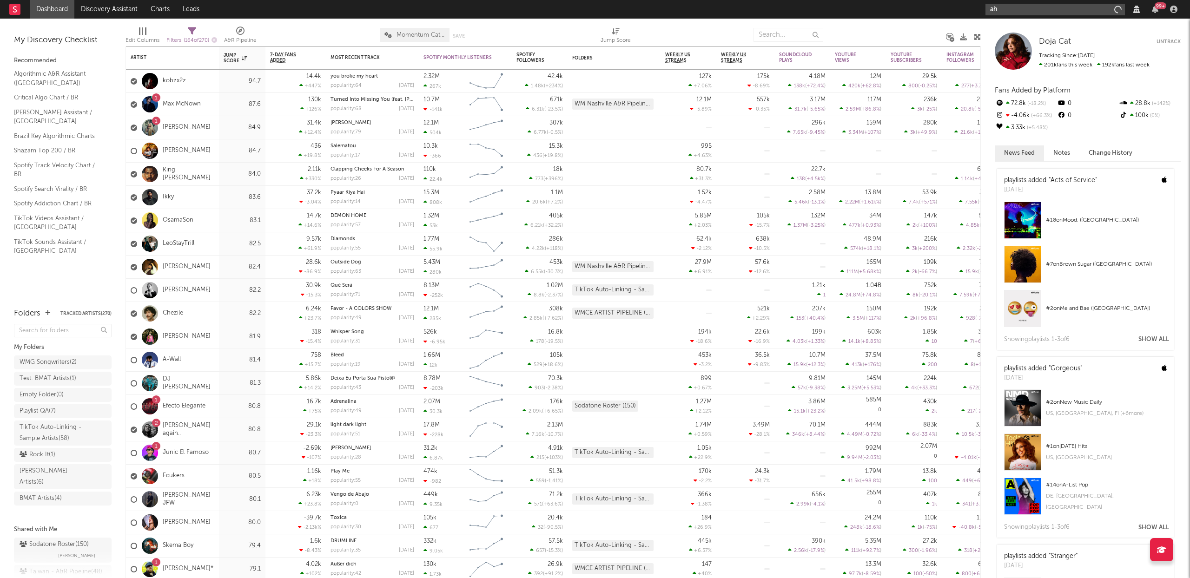
type input "a"
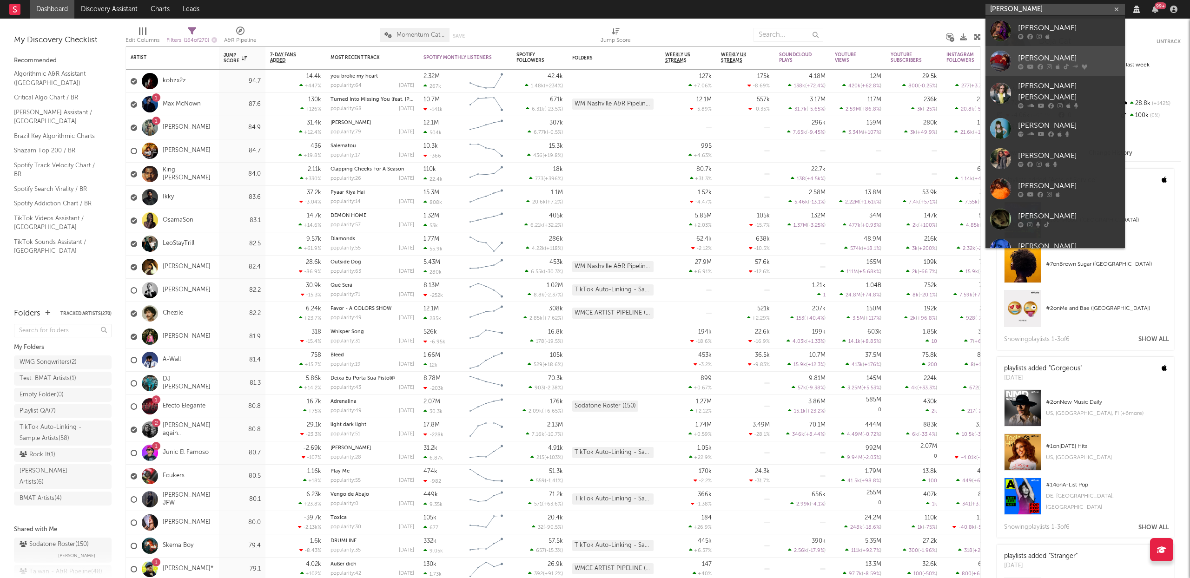
type input "[PERSON_NAME]"
click at [1098, 61] on div "[PERSON_NAME]" at bounding box center [1069, 58] width 102 height 11
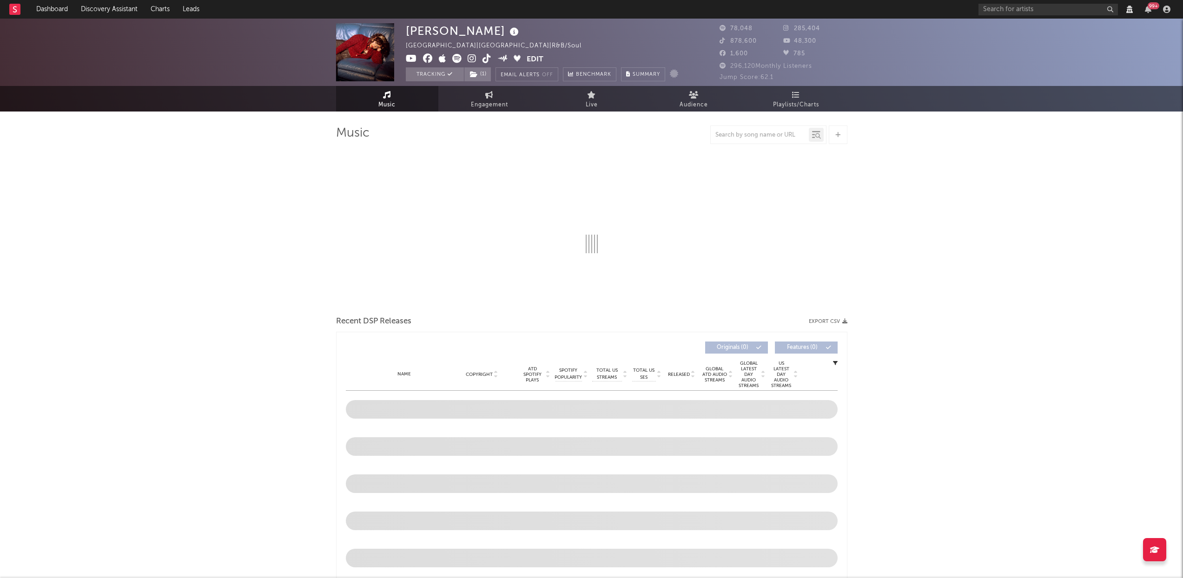
select select "View all"
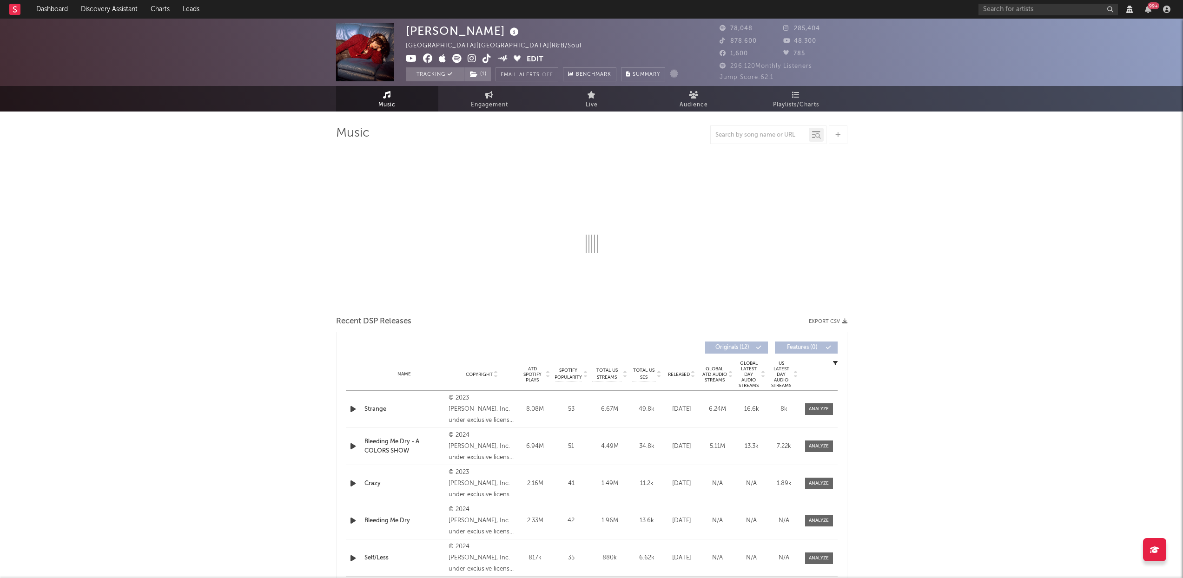
select select "6m"
select select "View all"
